Goal: Information Seeking & Learning: Check status

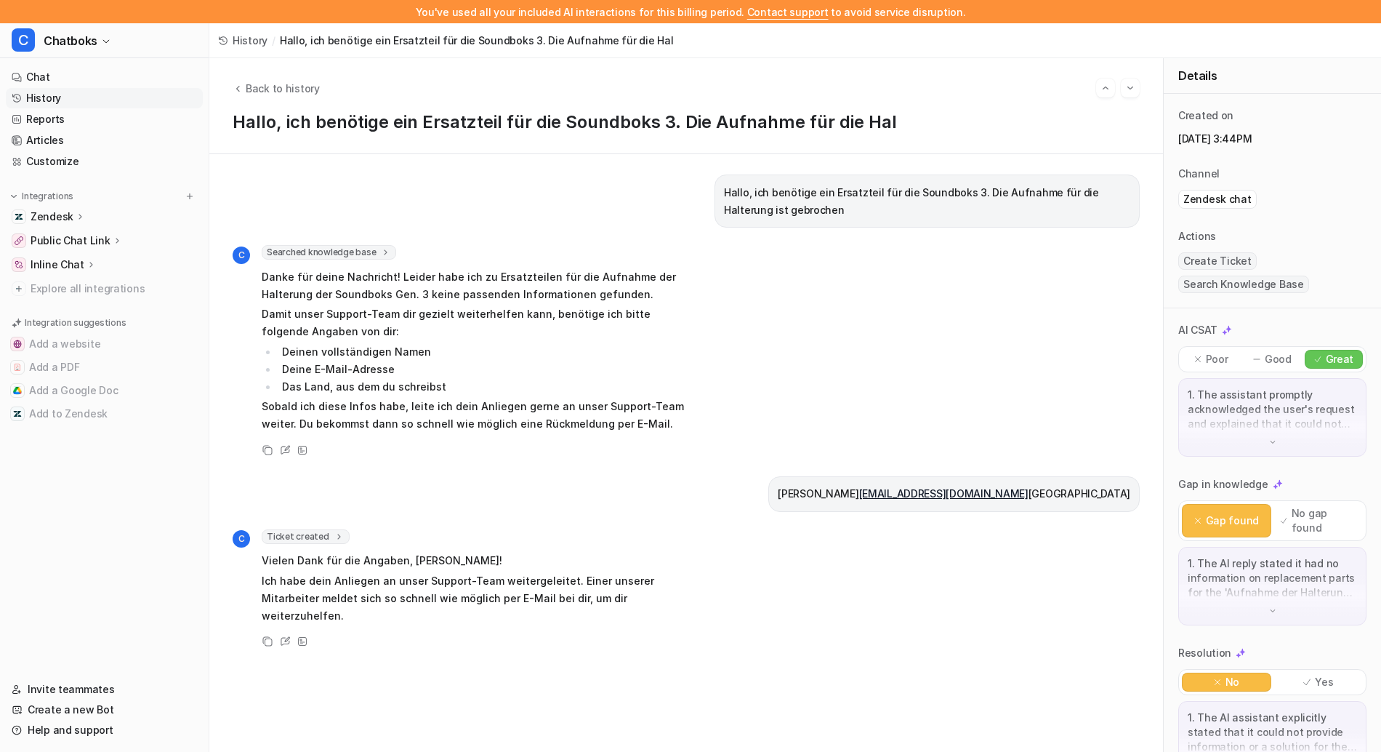
click at [55, 97] on link "History" at bounding box center [104, 98] width 197 height 20
click at [45, 100] on link "History" at bounding box center [104, 98] width 197 height 20
click at [45, 114] on link "Reports" at bounding box center [104, 119] width 197 height 20
click at [44, 100] on link "History" at bounding box center [104, 98] width 197 height 20
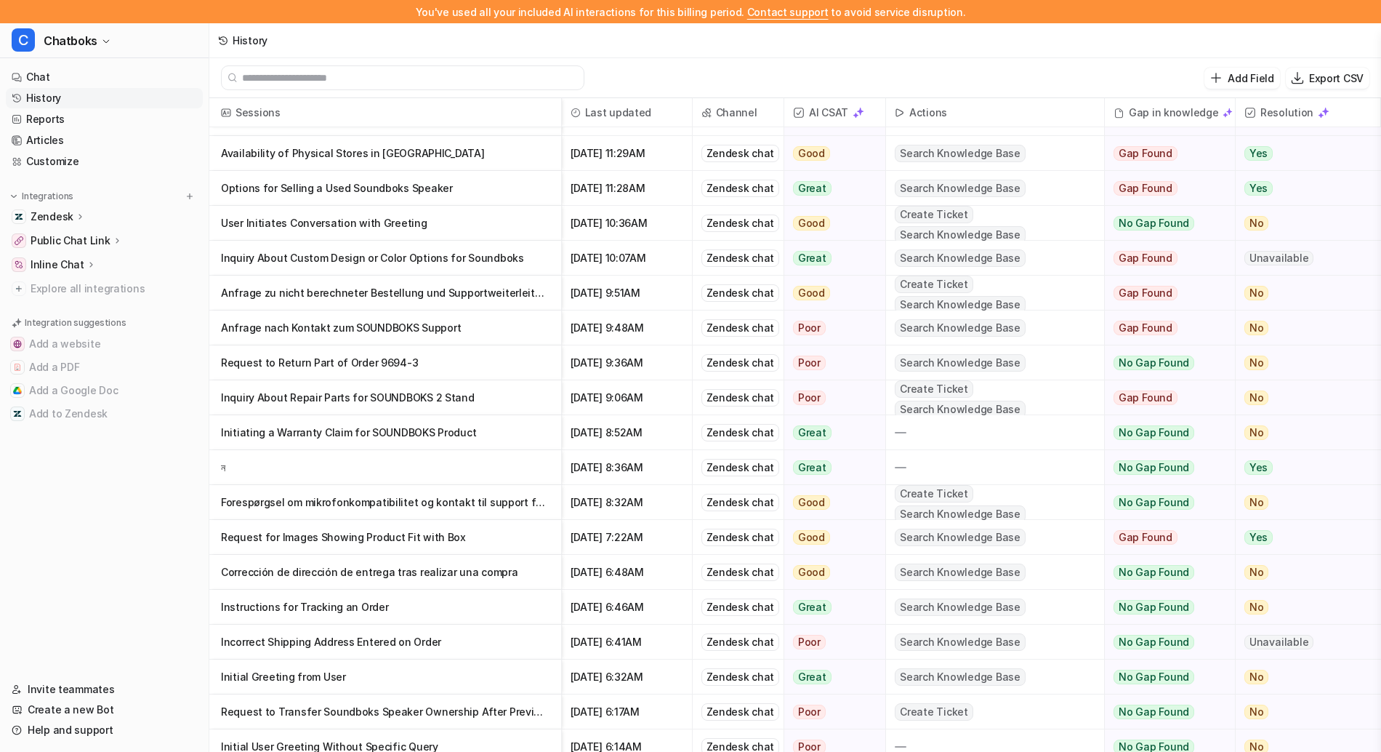
scroll to position [203, 0]
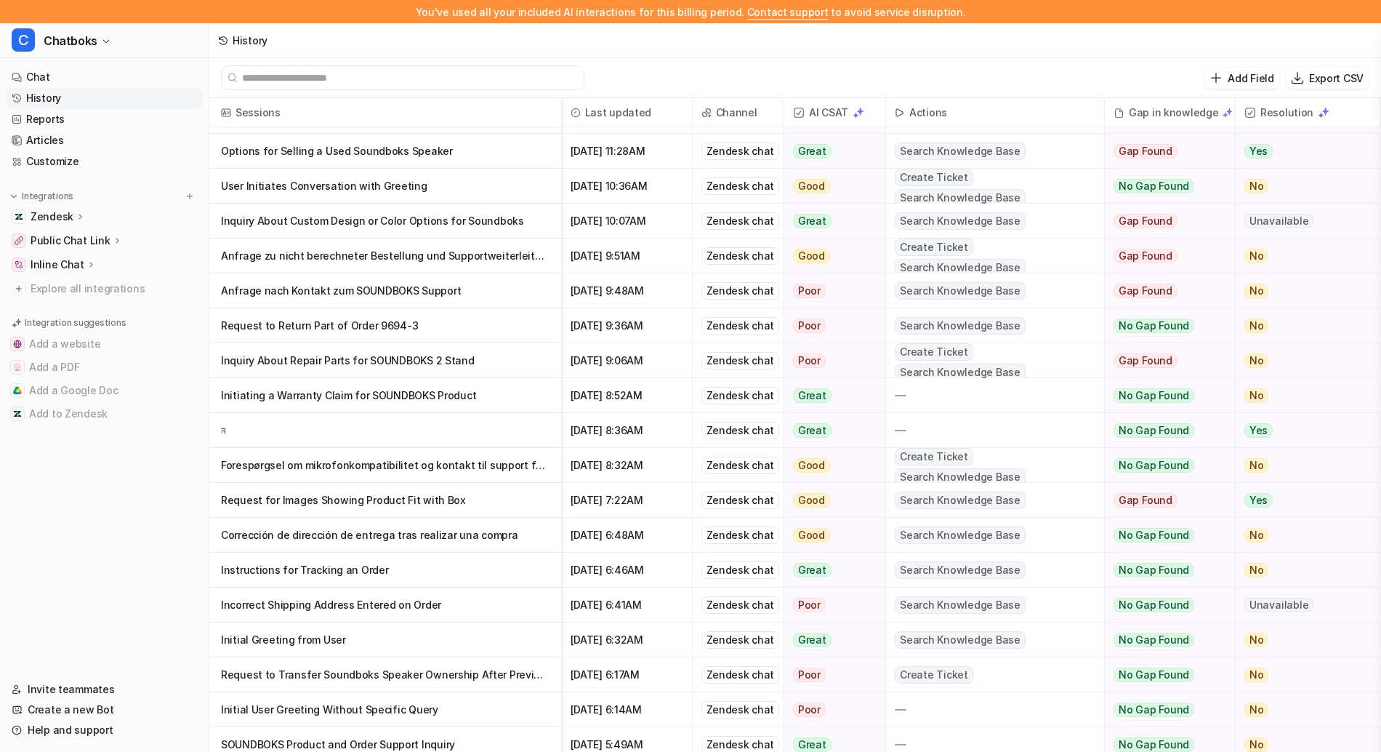
click at [366, 292] on p "Anfrage nach Kontakt zum SOUNDBOKS Support" at bounding box center [385, 290] width 329 height 35
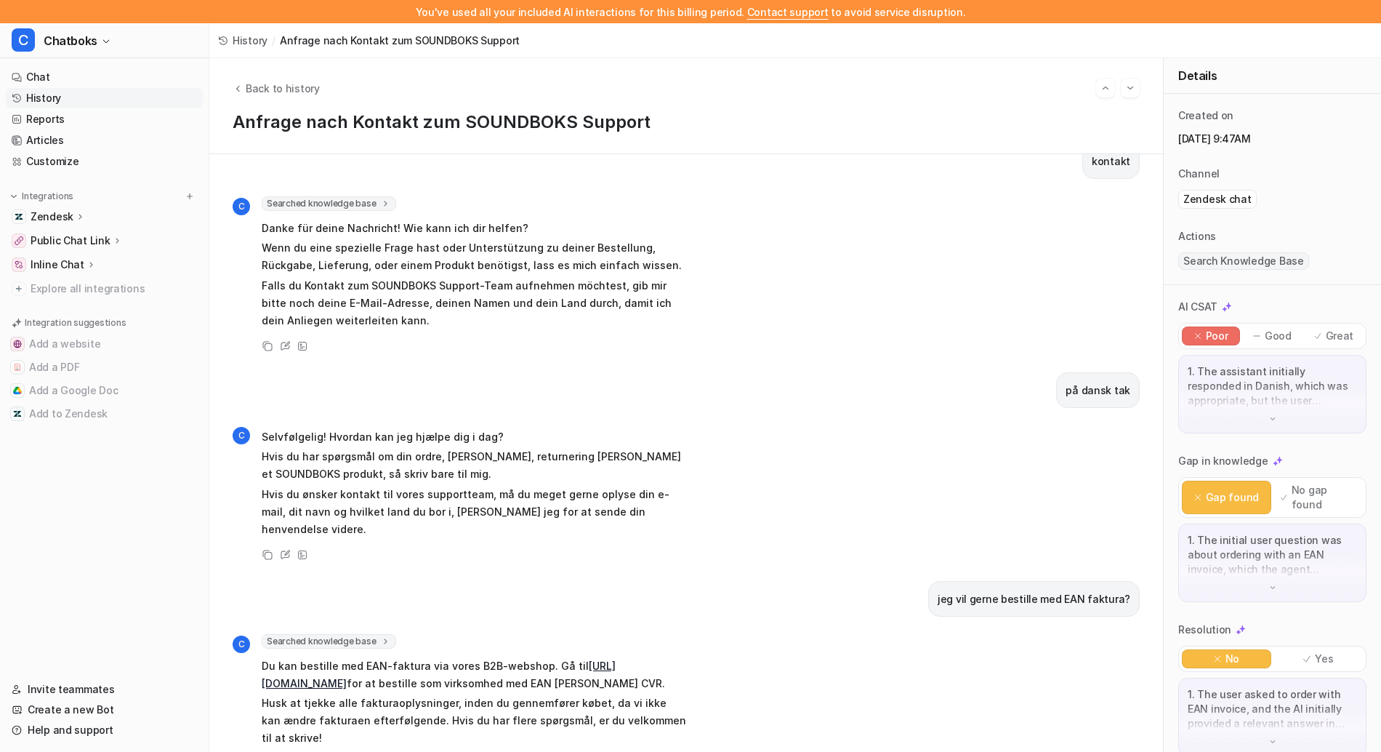
scroll to position [48, 0]
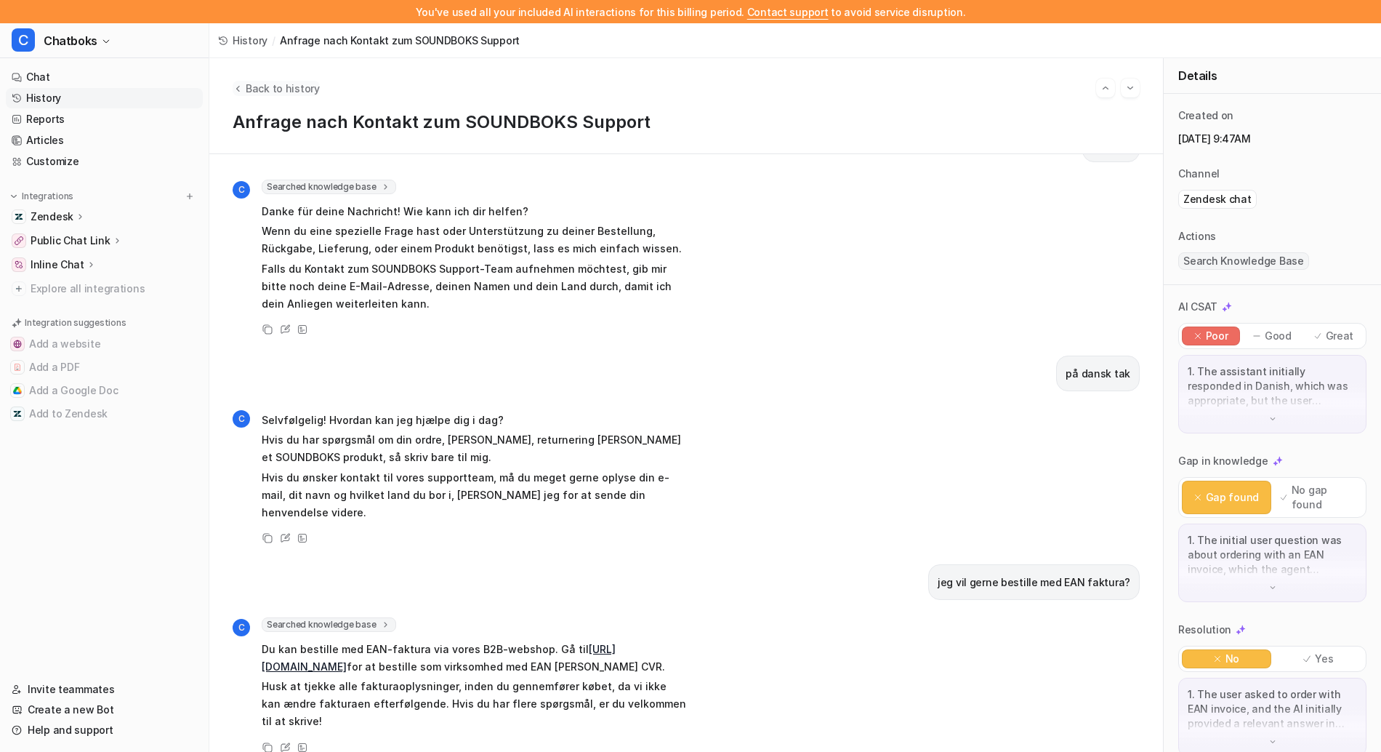
click at [252, 94] on span "Back to history" at bounding box center [283, 88] width 74 height 15
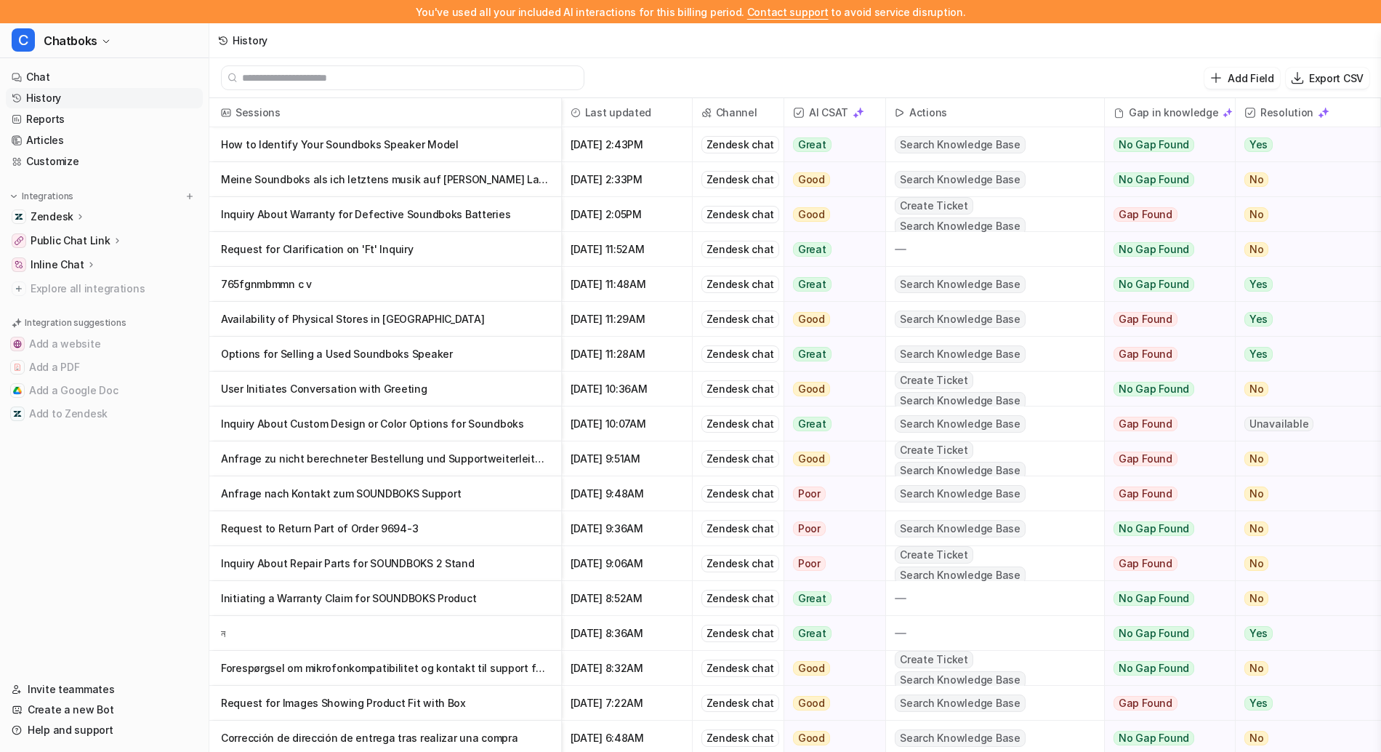
click at [368, 448] on p "Anfrage zu nicht berechneter Bestellung und Supportweiterleitung" at bounding box center [385, 458] width 329 height 35
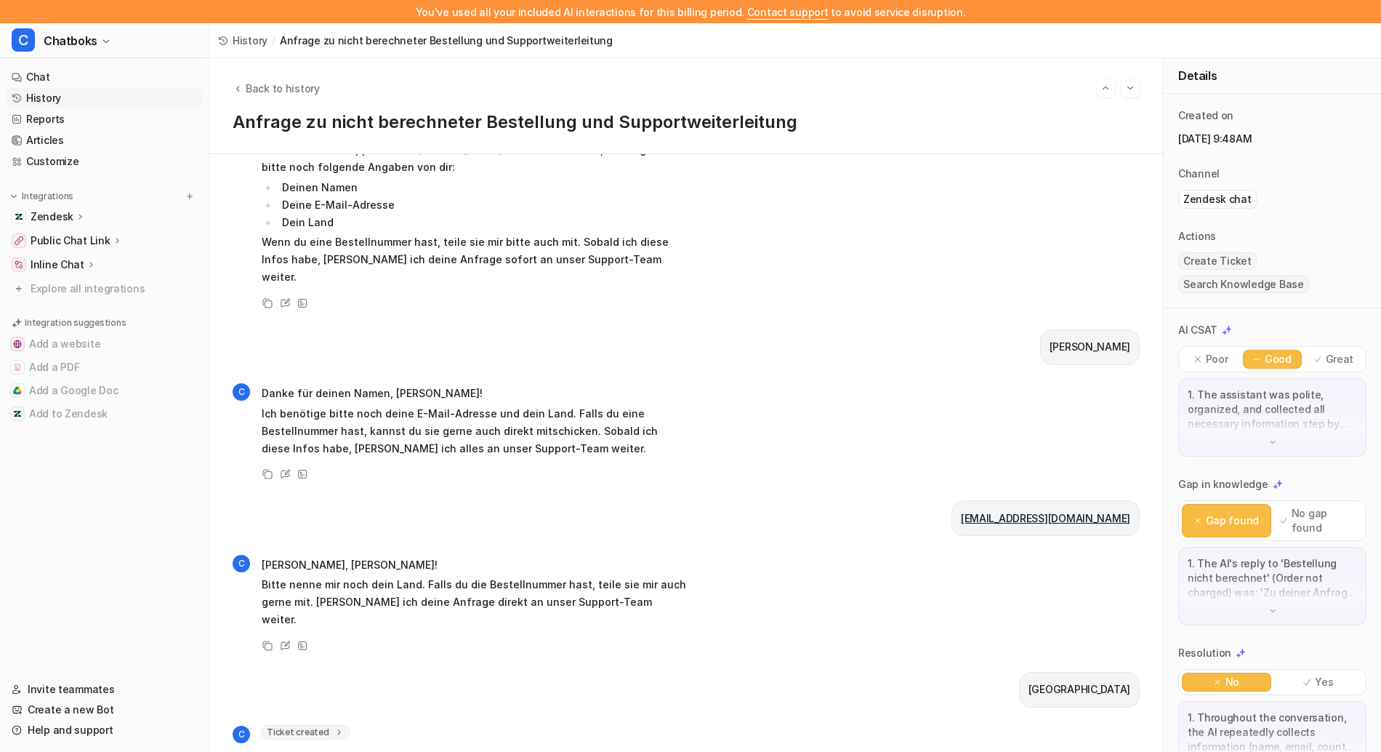
scroll to position [87, 0]
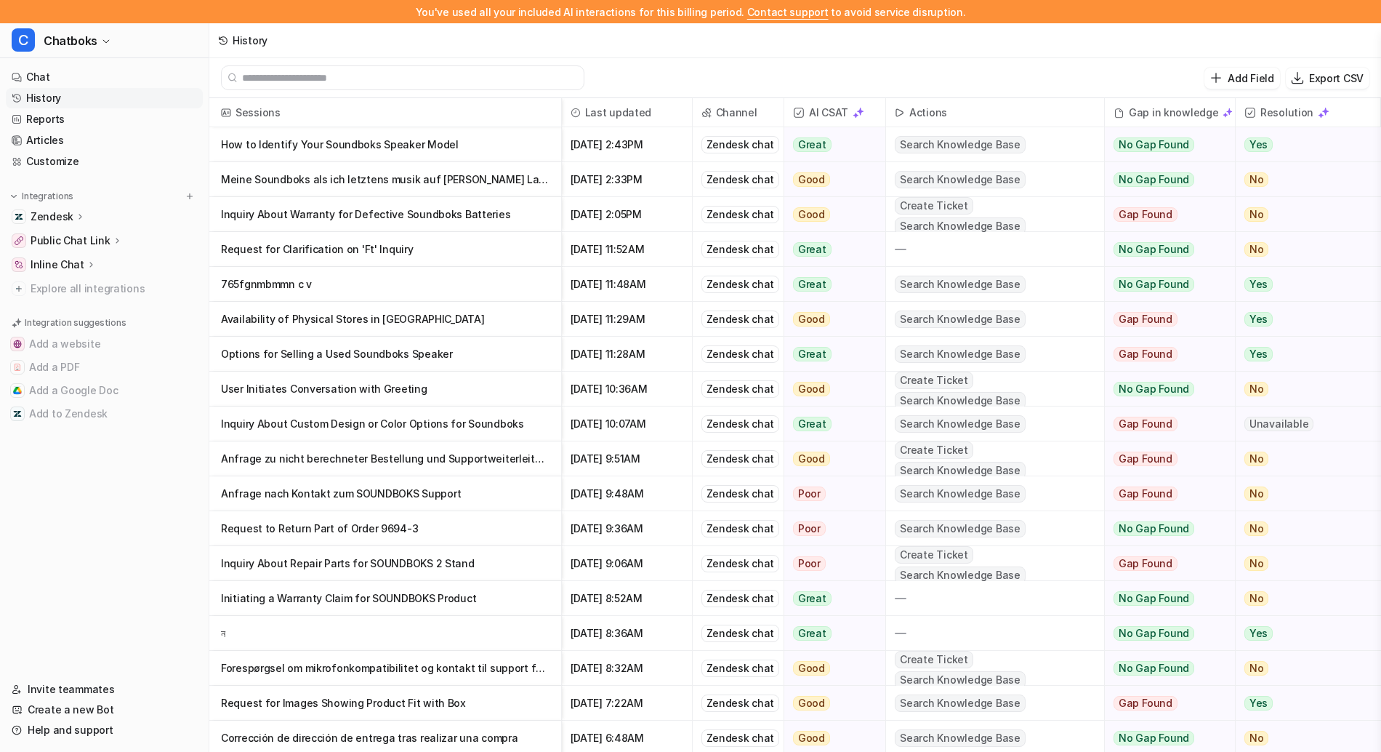
click at [296, 529] on p "Request to Return Part of Order 9694-3" at bounding box center [385, 528] width 329 height 35
click at [286, 427] on p "Inquiry About Custom Design or Color Options for Soundboks" at bounding box center [385, 423] width 329 height 35
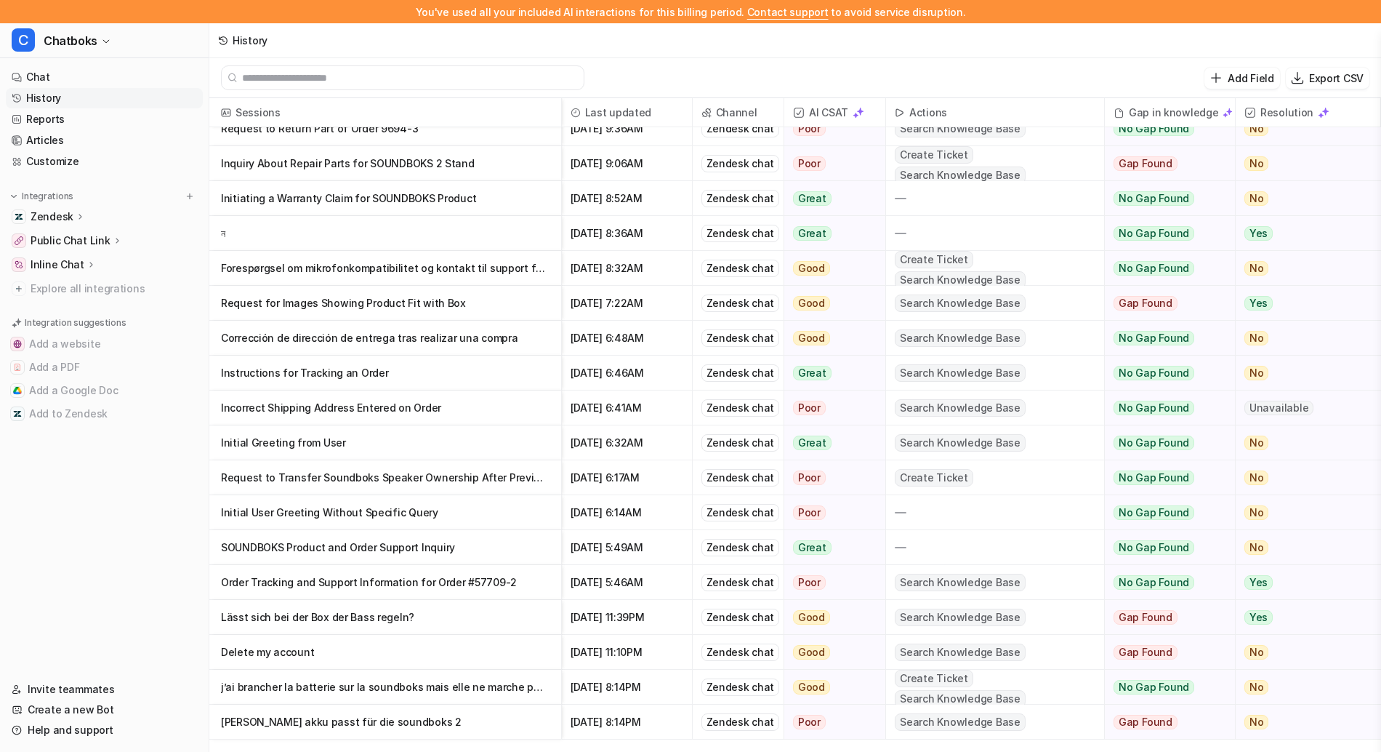
scroll to position [532, 0]
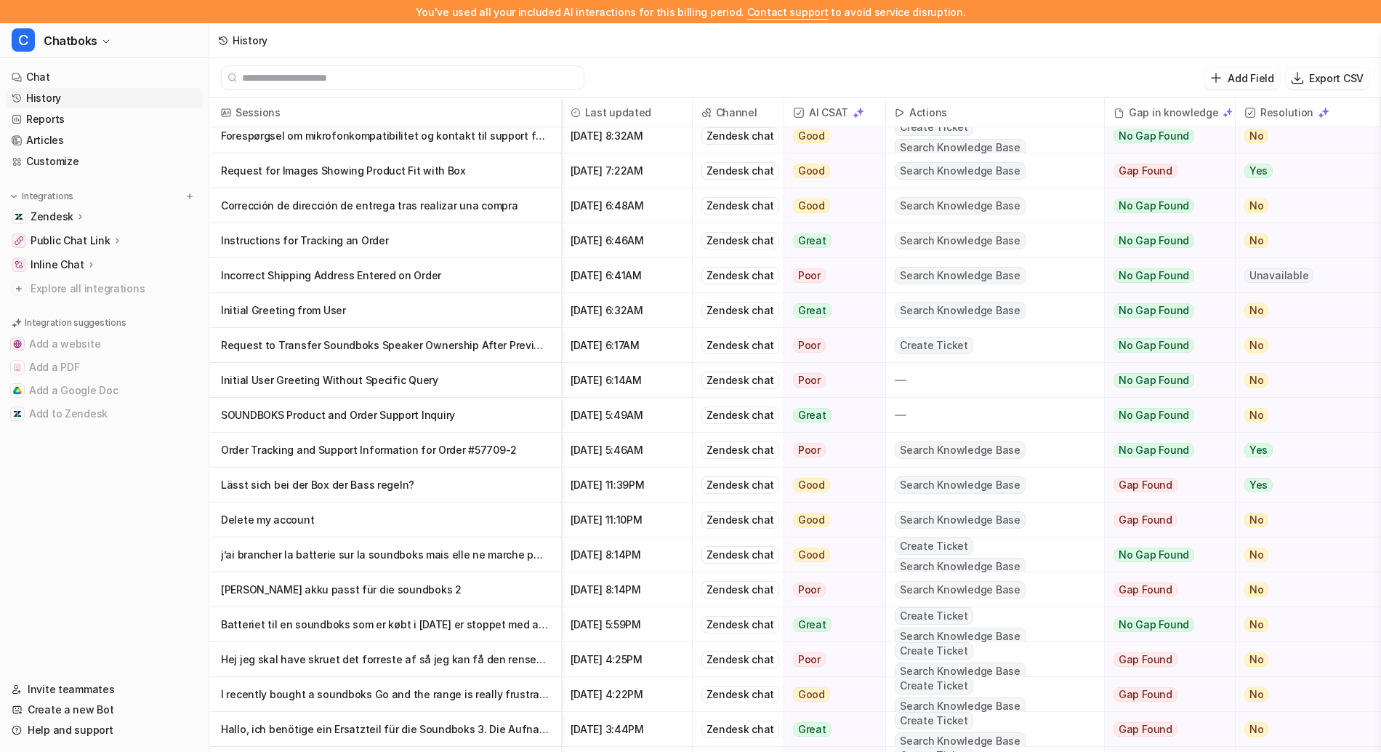
click at [386, 415] on p "SOUNDBOKS Product and Order Support Inquiry" at bounding box center [385, 415] width 329 height 35
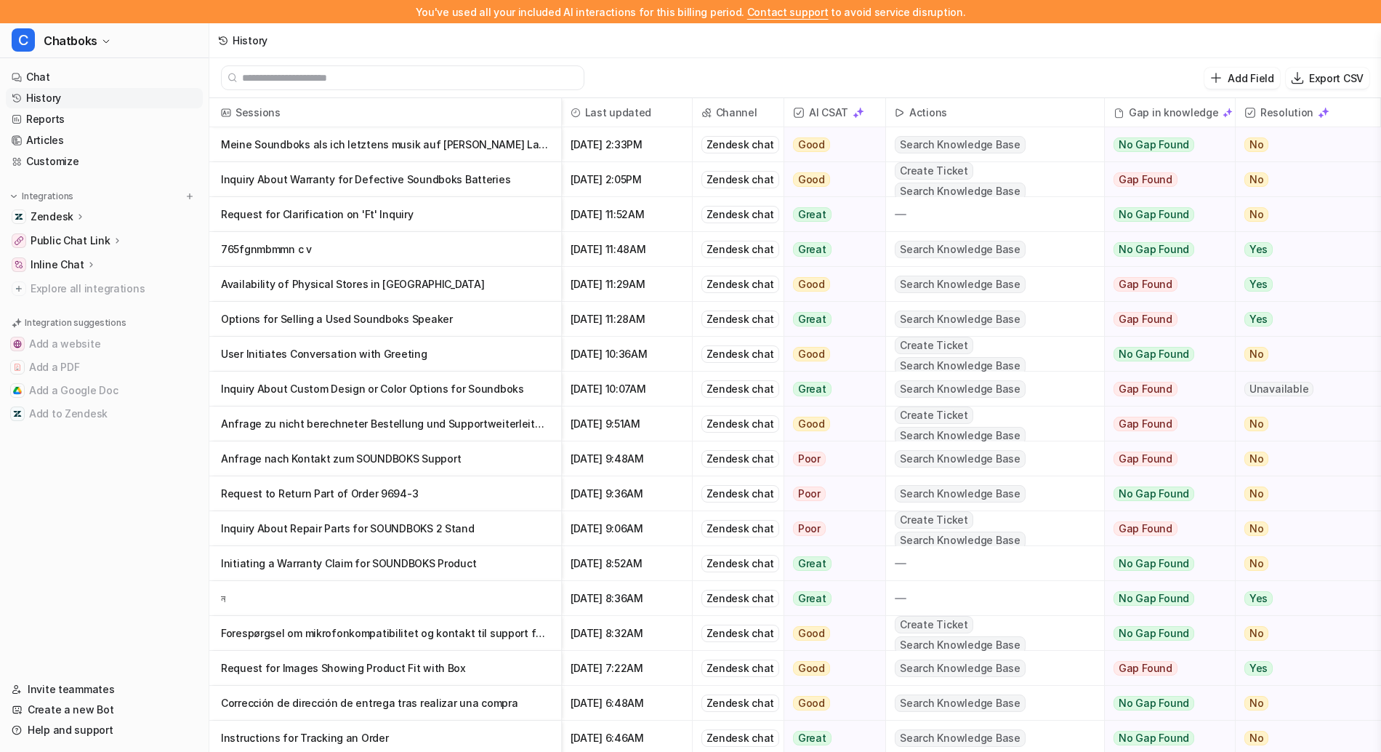
scroll to position [53, 0]
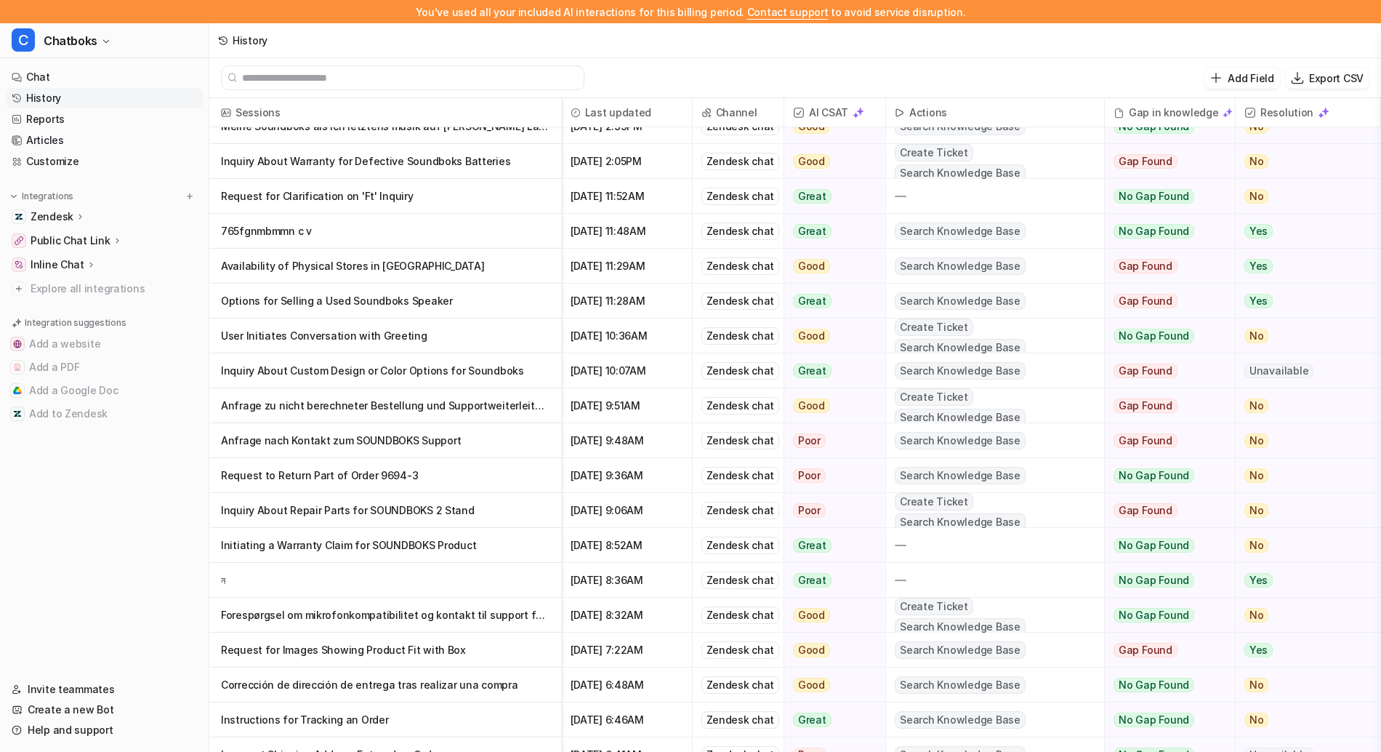
click at [355, 574] on p "ন" at bounding box center [385, 580] width 329 height 35
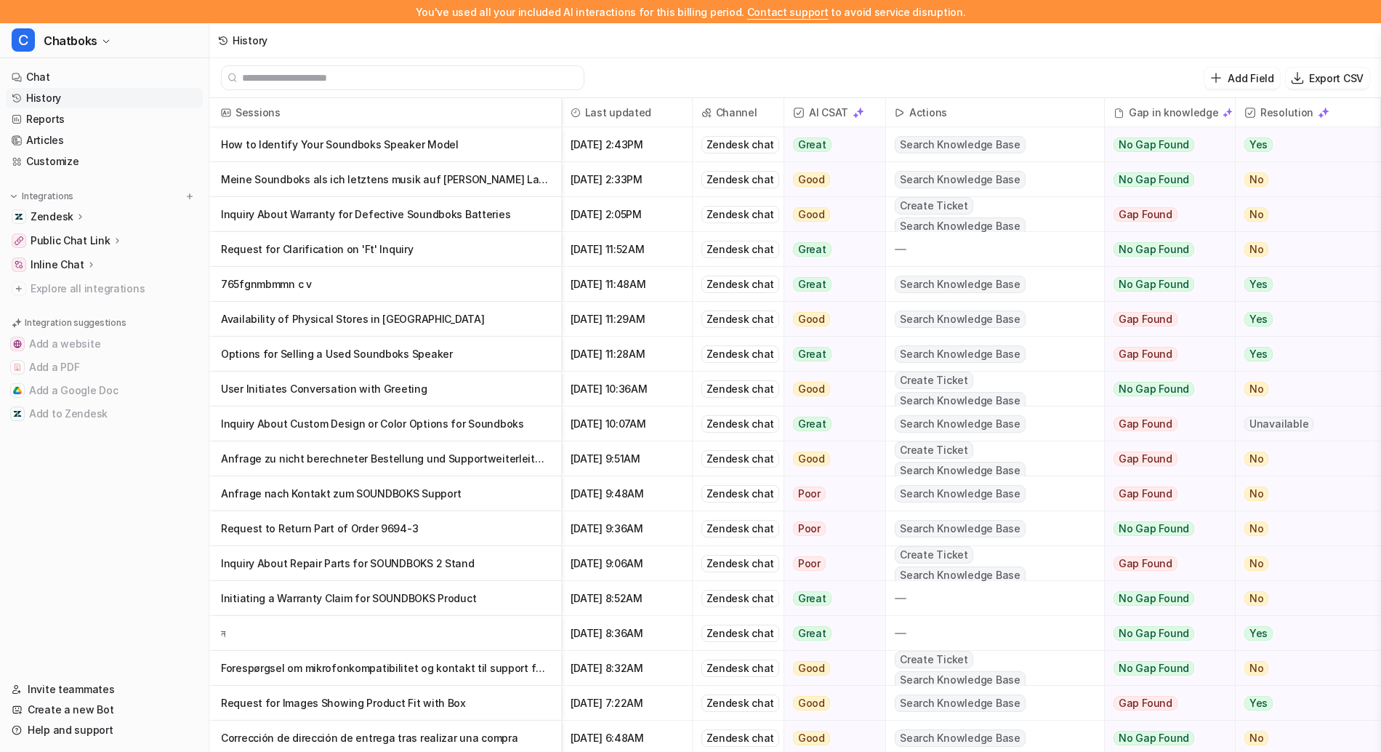
click at [383, 357] on p "Options for Selling a Used Soundboks Speaker" at bounding box center [385, 354] width 329 height 35
